Goal: Find specific page/section: Find specific page/section

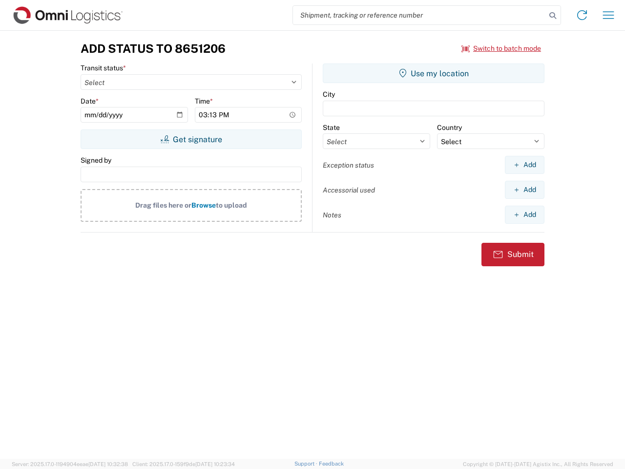
click at [419, 15] on input "search" at bounding box center [419, 15] width 253 height 19
click at [553, 16] on icon at bounding box center [553, 16] width 14 height 14
click at [582, 15] on icon at bounding box center [582, 15] width 16 height 16
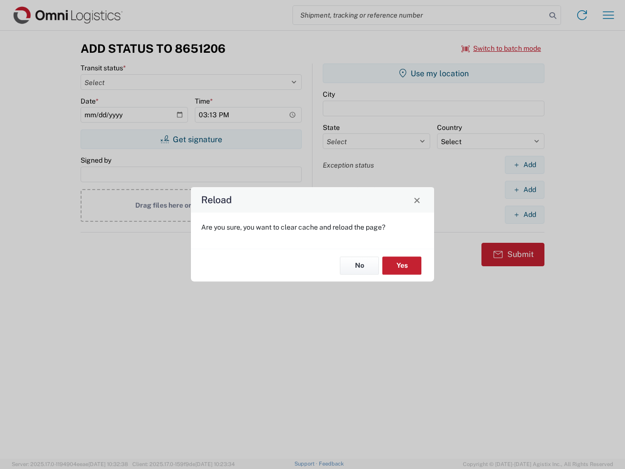
click at [608, 15] on div "Reload Are you sure, you want to clear cache and reload the page? No Yes" at bounding box center [312, 234] width 625 height 469
click at [502, 48] on div "Reload Are you sure, you want to clear cache and reload the page? No Yes" at bounding box center [312, 234] width 625 height 469
click at [191, 139] on div "Reload Are you sure, you want to clear cache and reload the page? No Yes" at bounding box center [312, 234] width 625 height 469
click at [434, 73] on div "Reload Are you sure, you want to clear cache and reload the page? No Yes" at bounding box center [312, 234] width 625 height 469
click at [524, 165] on div "Reload Are you sure, you want to clear cache and reload the page? No Yes" at bounding box center [312, 234] width 625 height 469
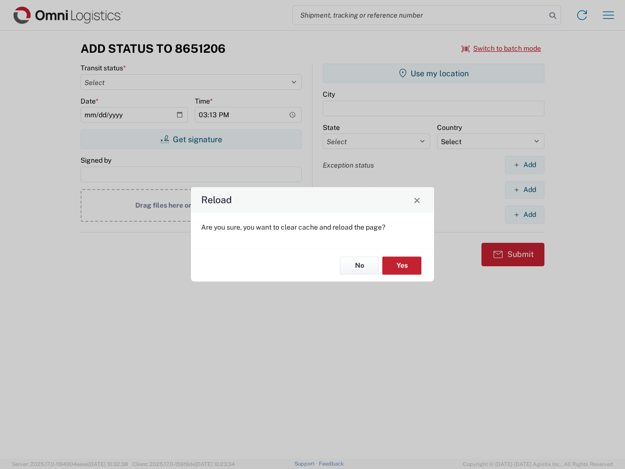
click at [524, 189] on div "Reload Are you sure, you want to clear cache and reload the page? No Yes" at bounding box center [312, 234] width 625 height 469
click at [524, 214] on div "Reload Are you sure, you want to clear cache and reload the page? No Yes" at bounding box center [312, 234] width 625 height 469
